Goal: Transaction & Acquisition: Book appointment/travel/reservation

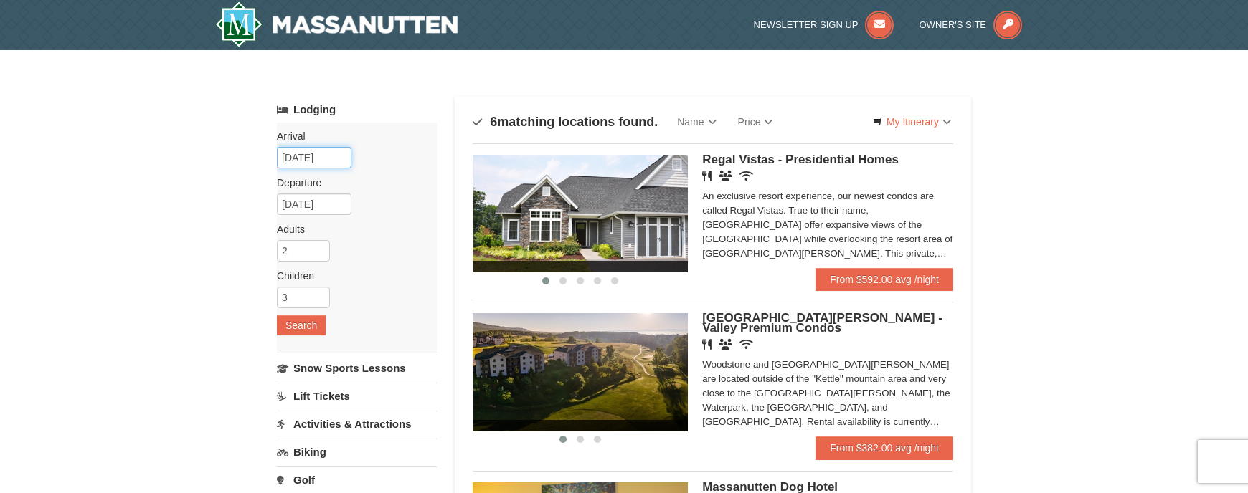
click at [318, 153] on input "[DATE]" at bounding box center [314, 158] width 75 height 22
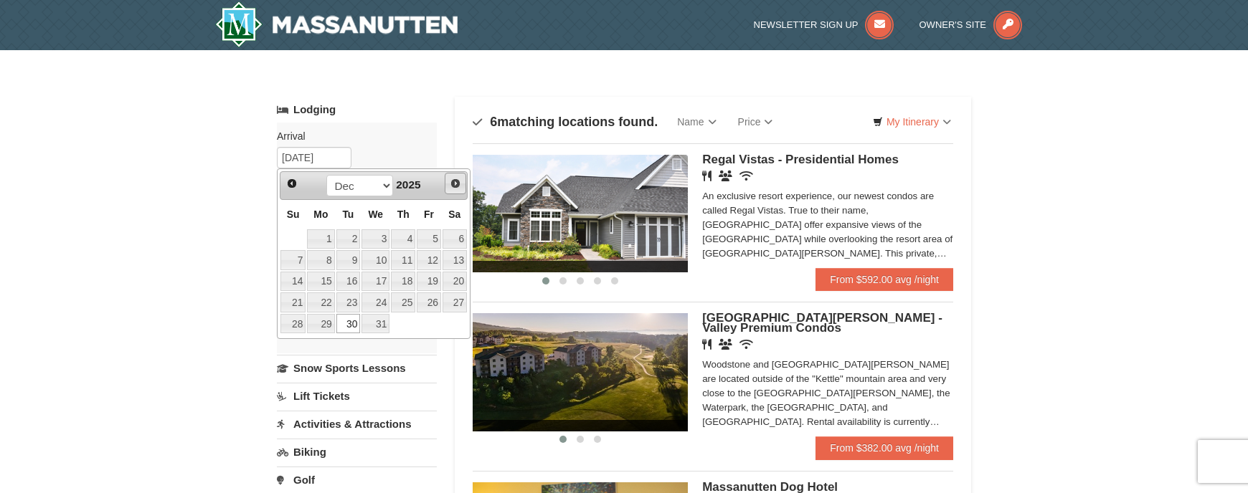
click at [457, 186] on span "Next" at bounding box center [455, 183] width 11 height 11
click at [415, 261] on link "8" at bounding box center [403, 260] width 24 height 20
type input "[DATE]"
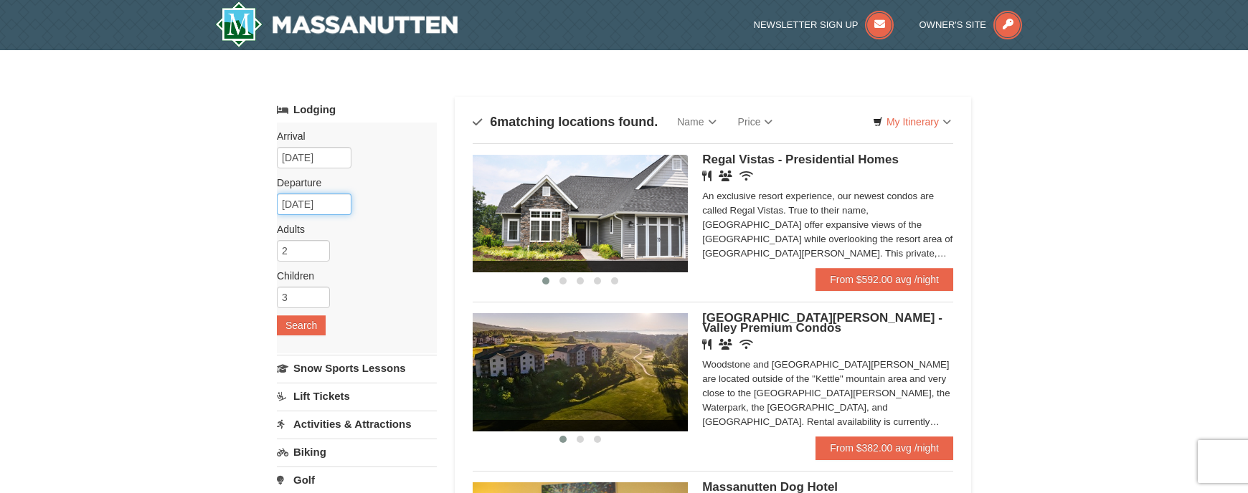
click at [314, 199] on input "[DATE]" at bounding box center [314, 205] width 75 height 22
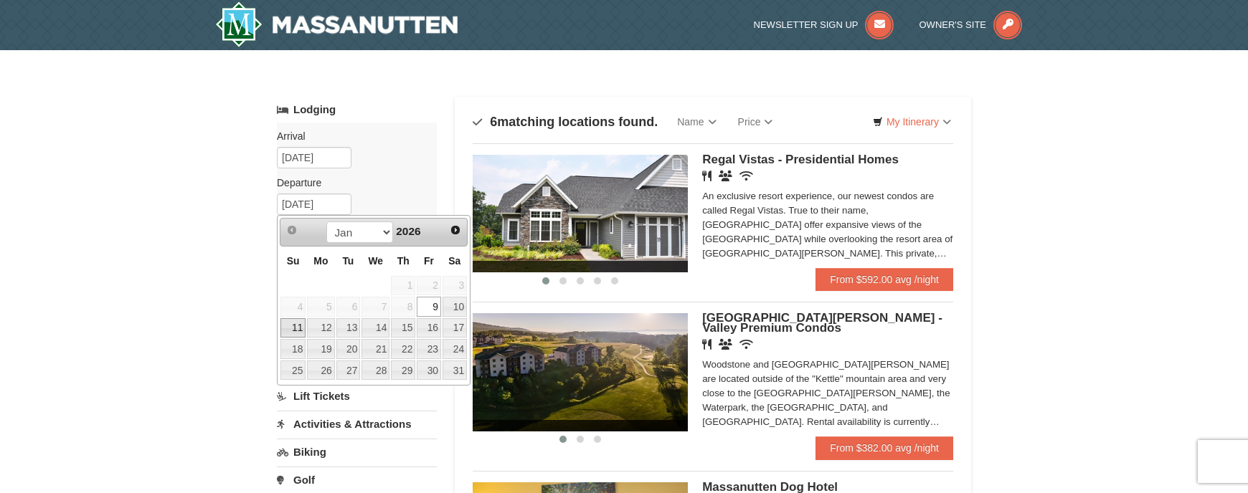
click at [292, 322] on link "11" at bounding box center [292, 328] width 25 height 20
type input "[DATE]"
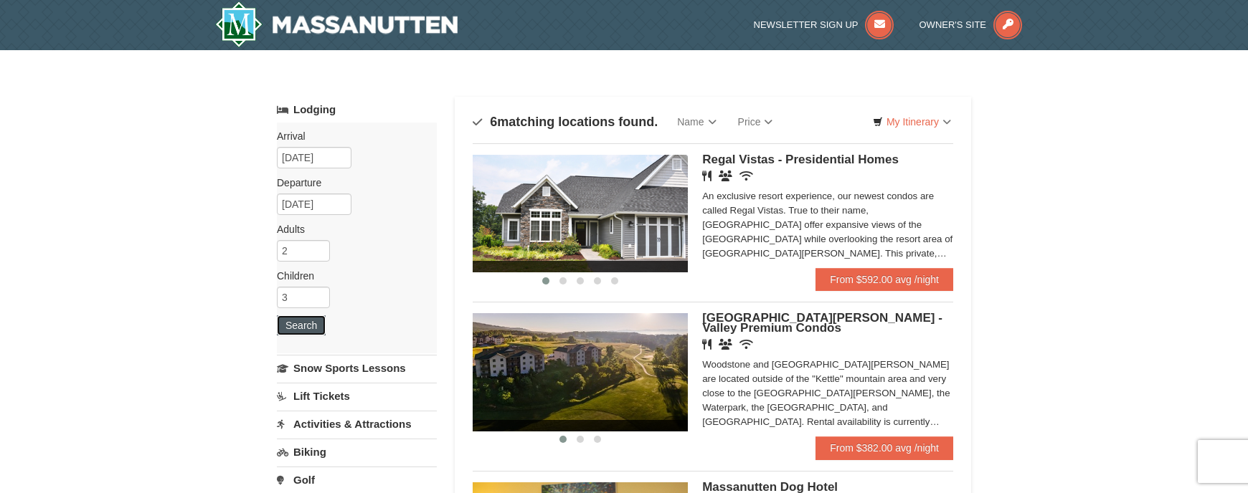
click at [299, 326] on button "Search" at bounding box center [301, 326] width 49 height 20
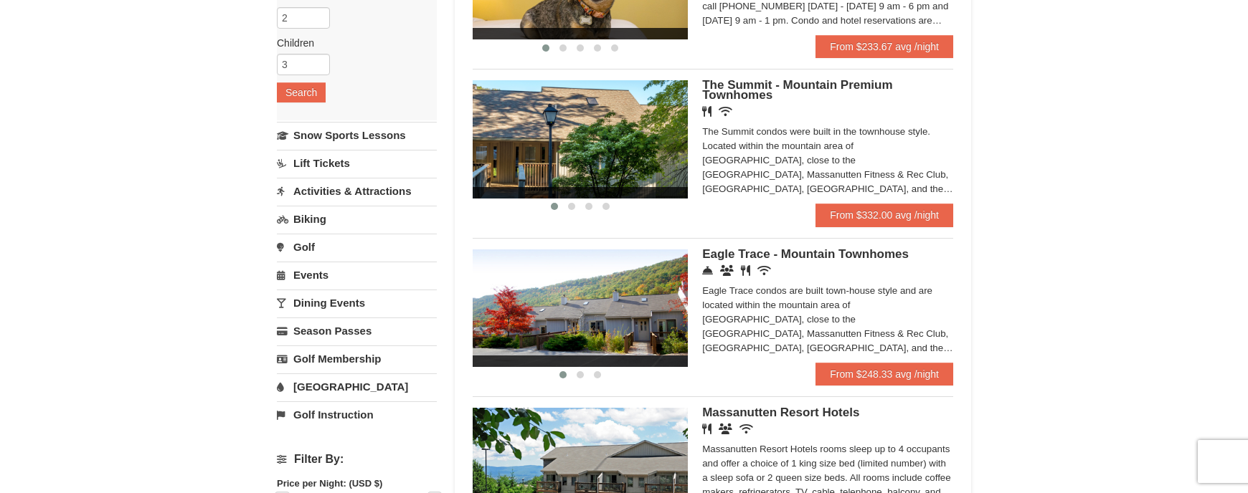
scroll to position [215, 0]
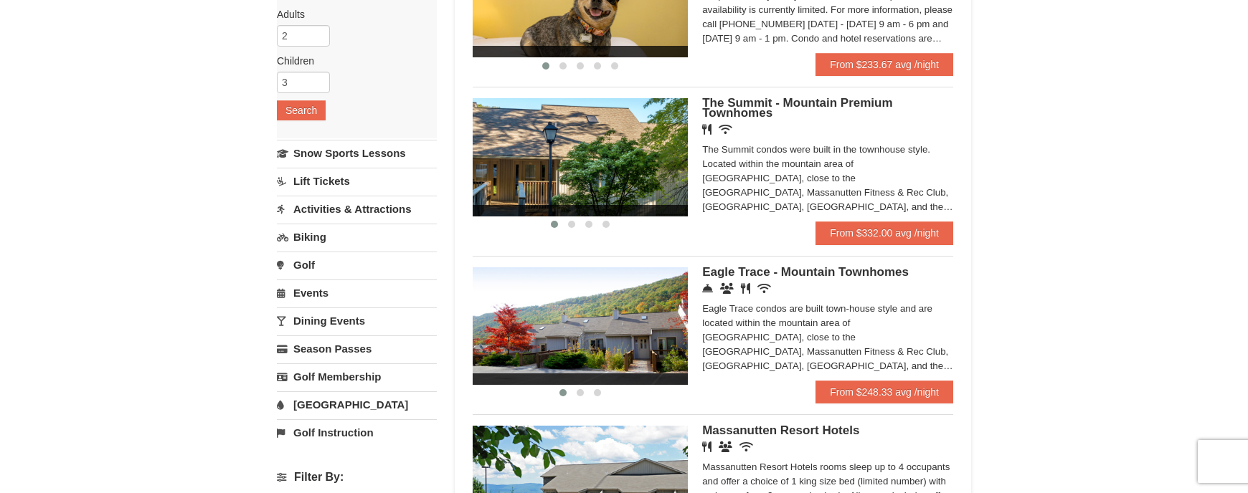
click at [795, 123] on div "Restaurant Wireless Internet (free)" at bounding box center [827, 130] width 251 height 14
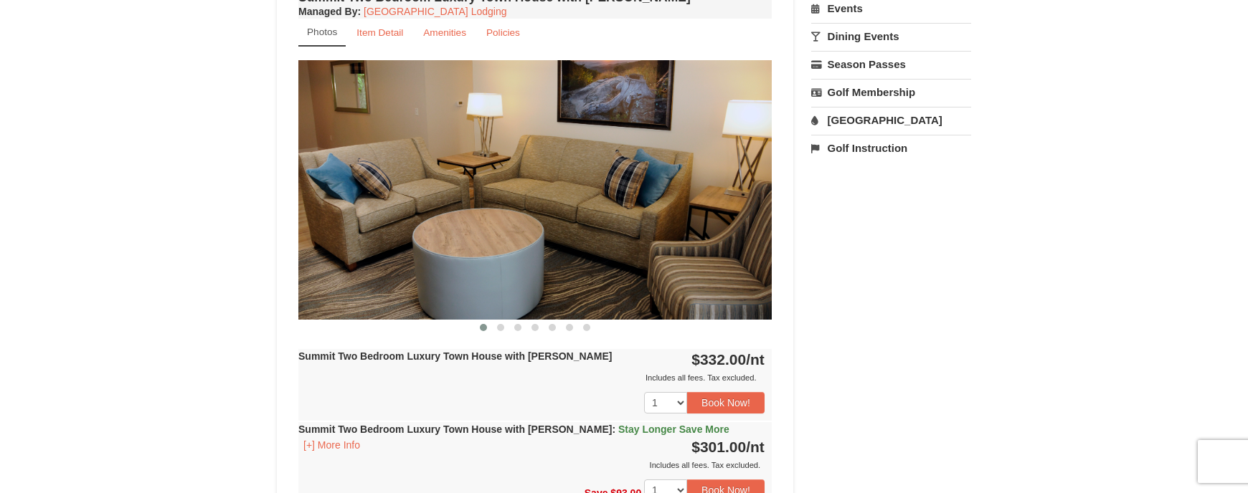
scroll to position [502, 0]
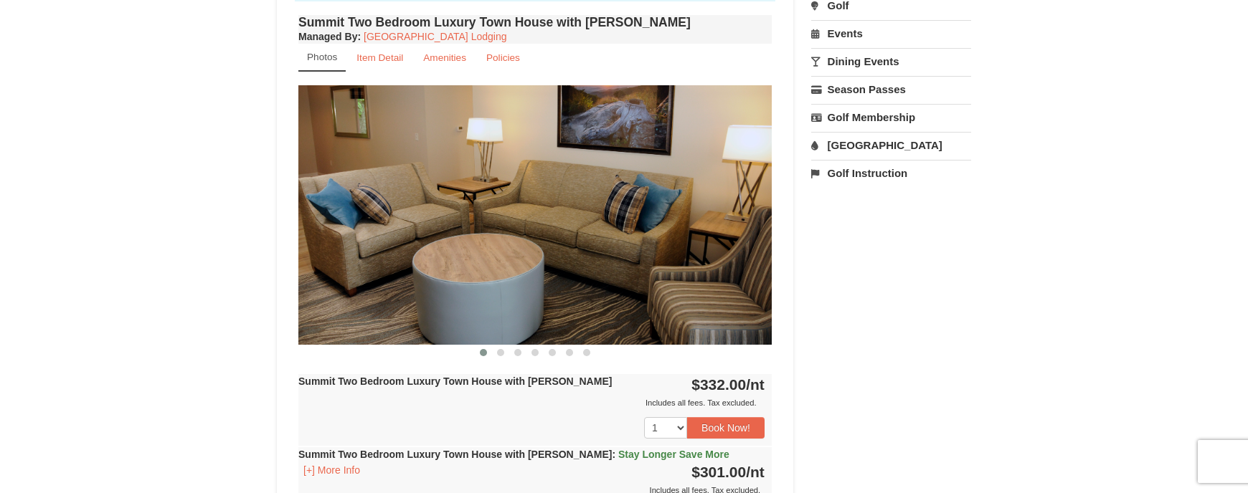
click at [754, 238] on img at bounding box center [534, 214] width 473 height 259
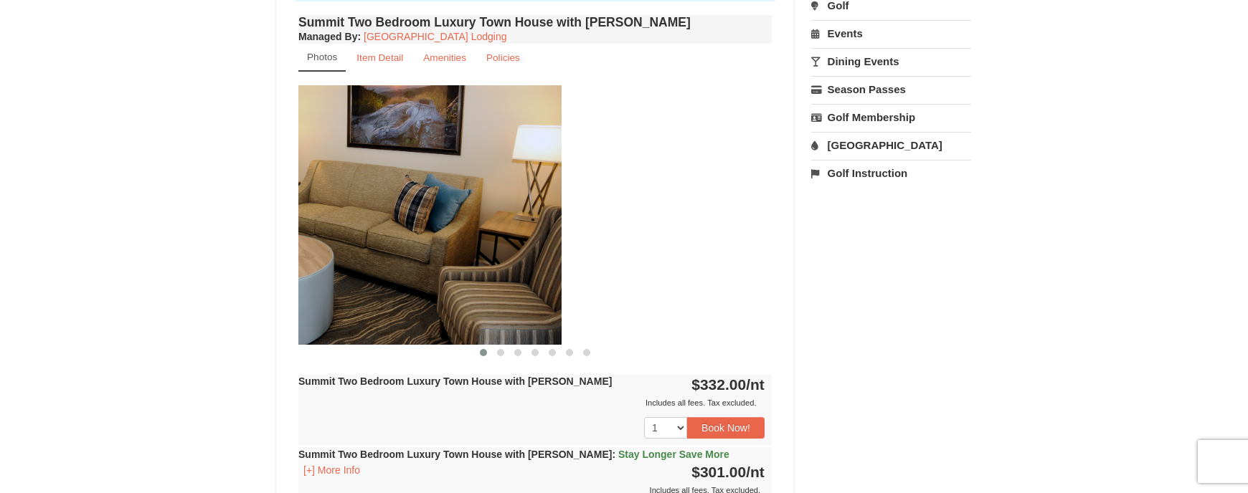
drag, startPoint x: 661, startPoint y: 219, endPoint x: 425, endPoint y: 209, distance: 236.1
click at [429, 209] on img at bounding box center [324, 214] width 473 height 259
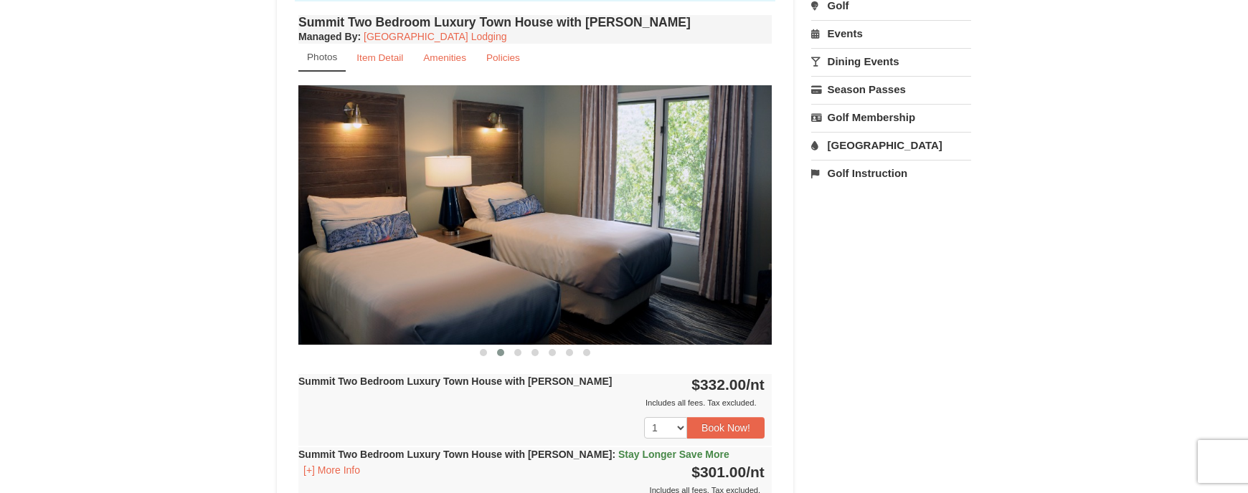
drag, startPoint x: 646, startPoint y: 218, endPoint x: 389, endPoint y: 209, distance: 257.6
click at [391, 210] on img at bounding box center [534, 214] width 473 height 259
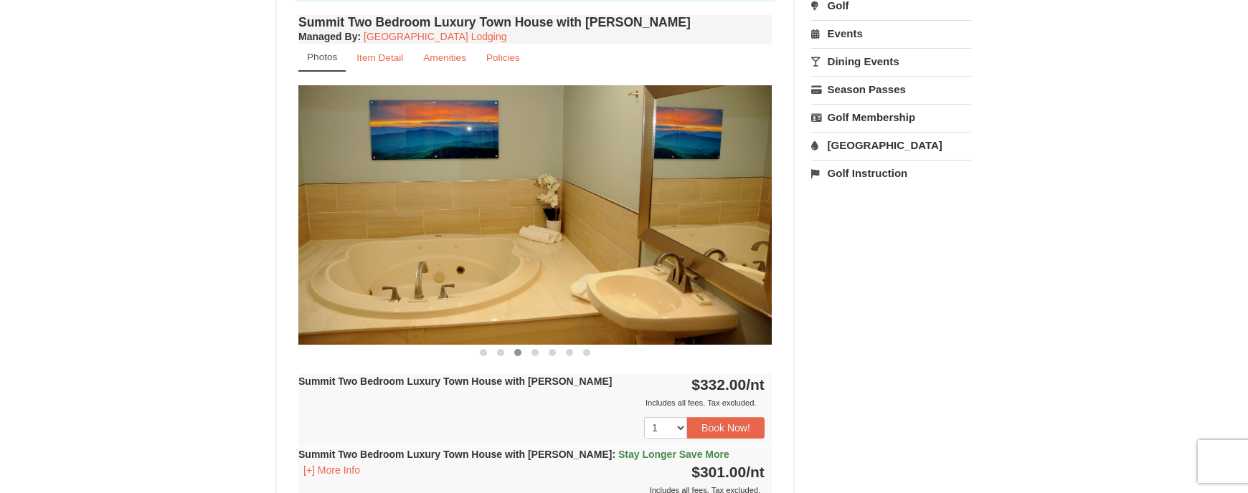
drag, startPoint x: 625, startPoint y: 220, endPoint x: 386, endPoint y: 231, distance: 238.3
click at [387, 231] on img at bounding box center [534, 214] width 473 height 259
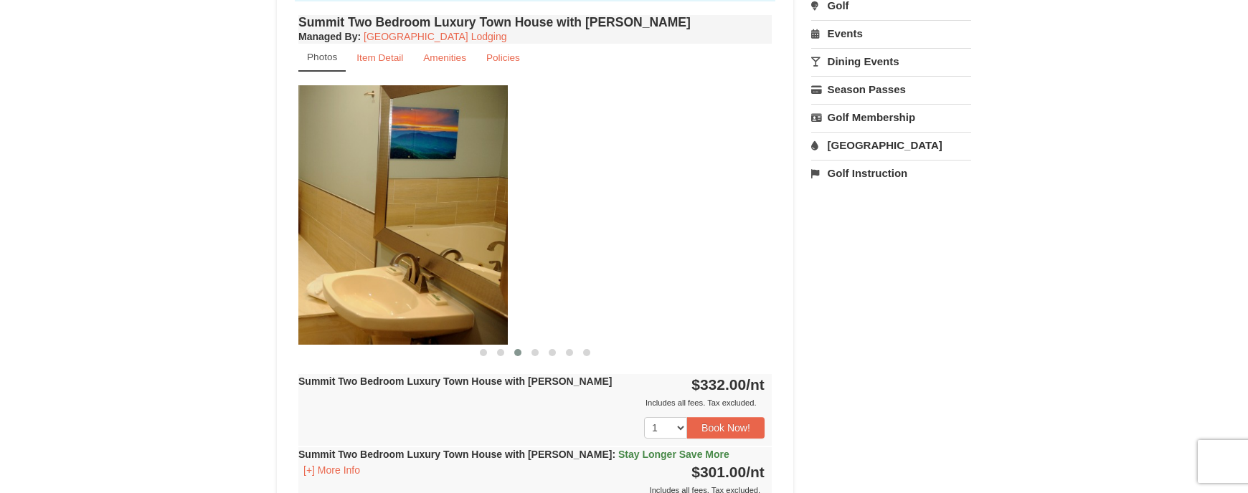
drag, startPoint x: 582, startPoint y: 227, endPoint x: 273, endPoint y: 255, distance: 309.5
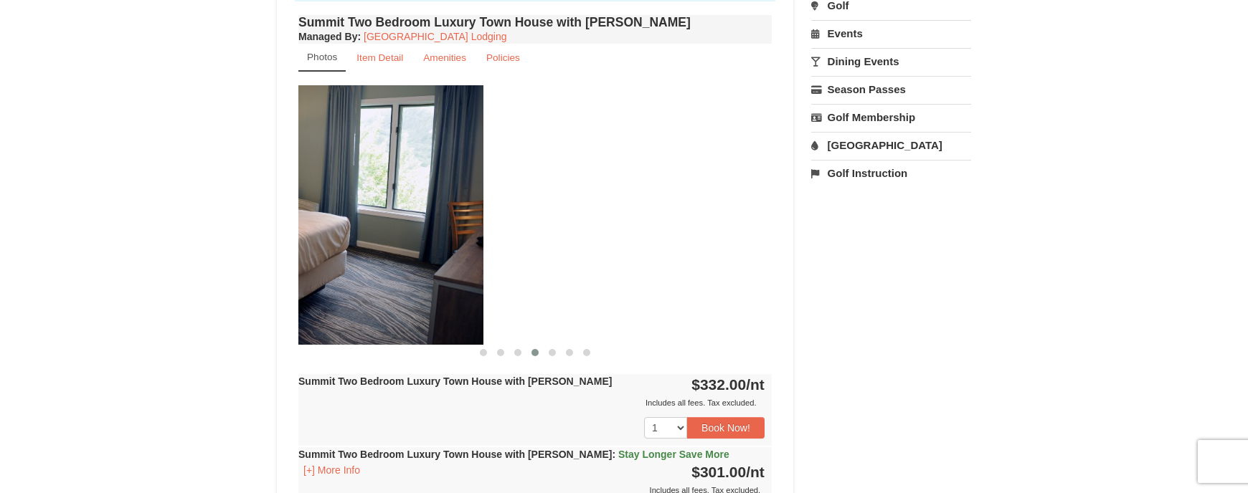
drag, startPoint x: 599, startPoint y: 248, endPoint x: 307, endPoint y: 259, distance: 292.8
click at [308, 259] on img at bounding box center [246, 214] width 473 height 259
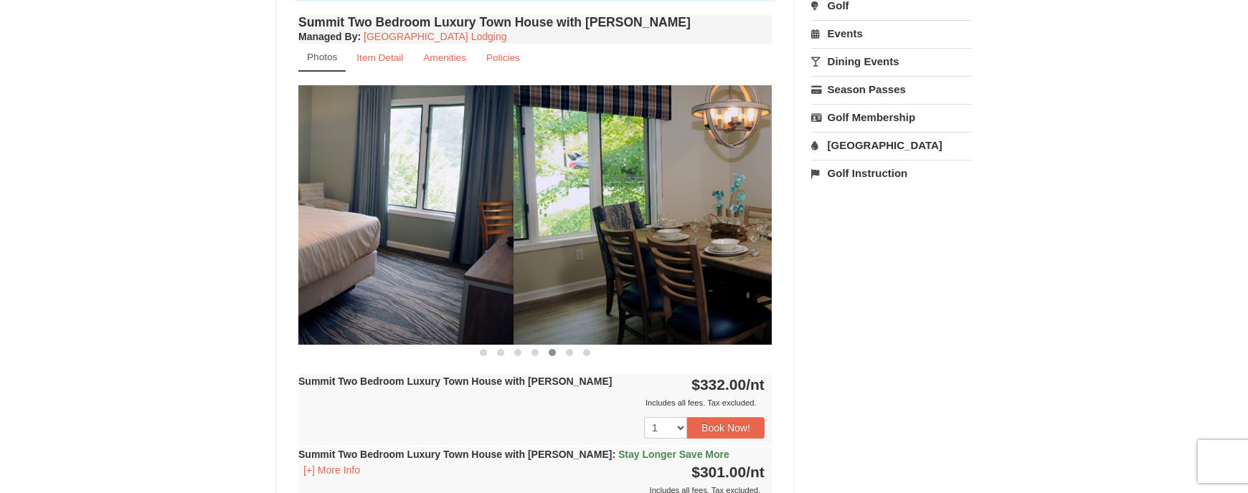
drag, startPoint x: 390, startPoint y: 253, endPoint x: 605, endPoint y: 250, distance: 215.1
click at [605, 250] on img at bounding box center [749, 214] width 473 height 259
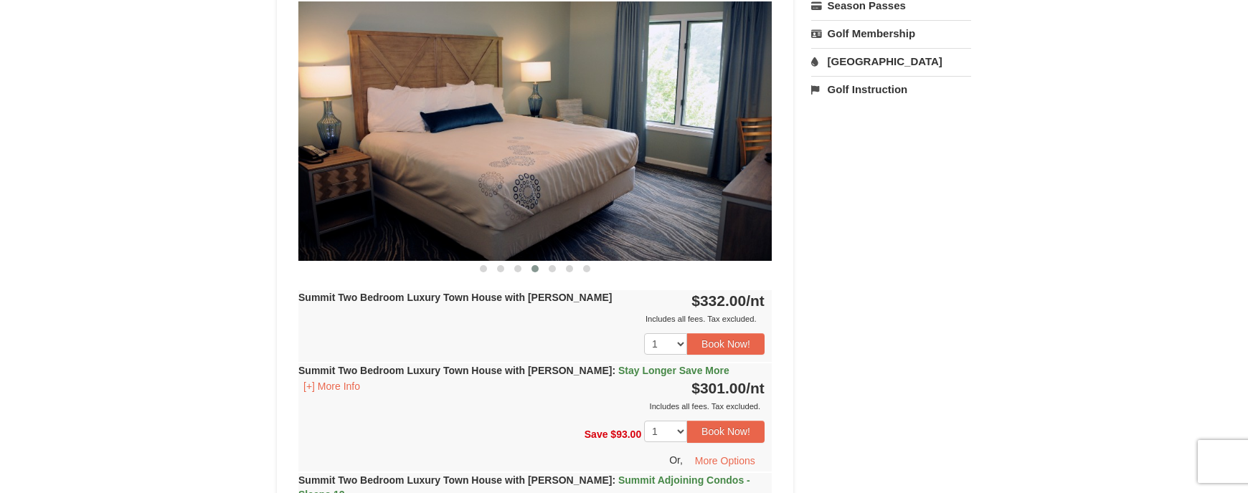
scroll to position [287, 0]
